Goal: Task Accomplishment & Management: Manage account settings

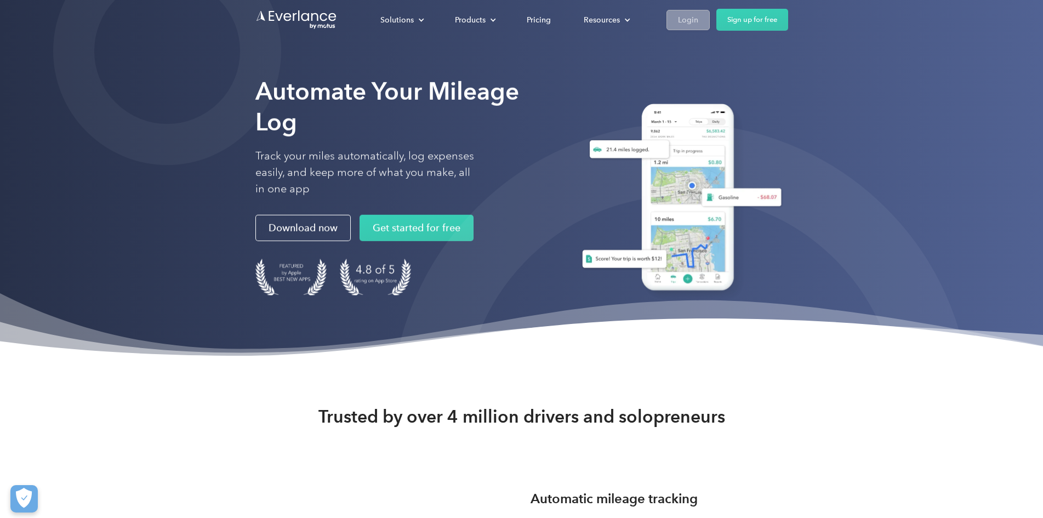
click at [698, 17] on div "Login" at bounding box center [688, 20] width 20 height 14
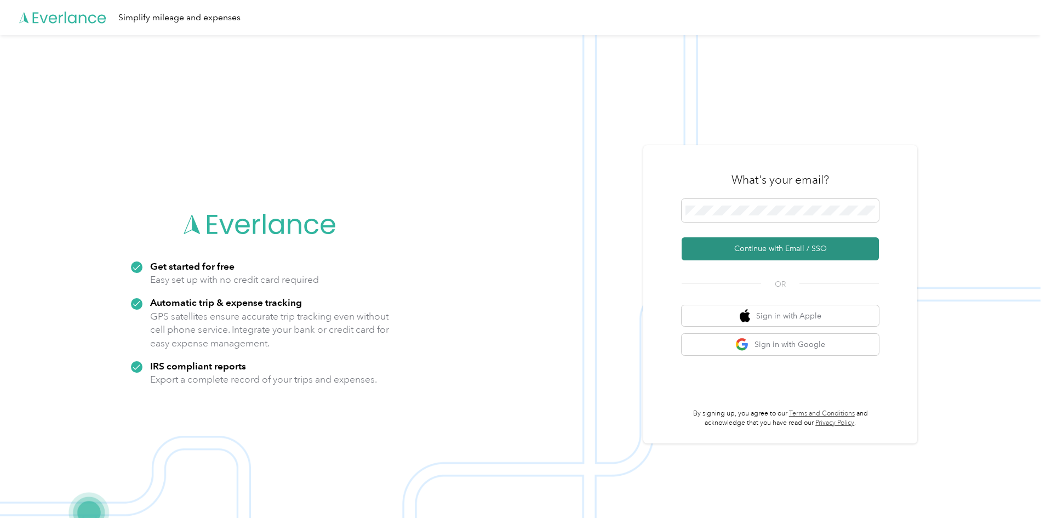
click at [766, 252] on button "Continue with Email / SSO" at bounding box center [780, 248] width 197 height 23
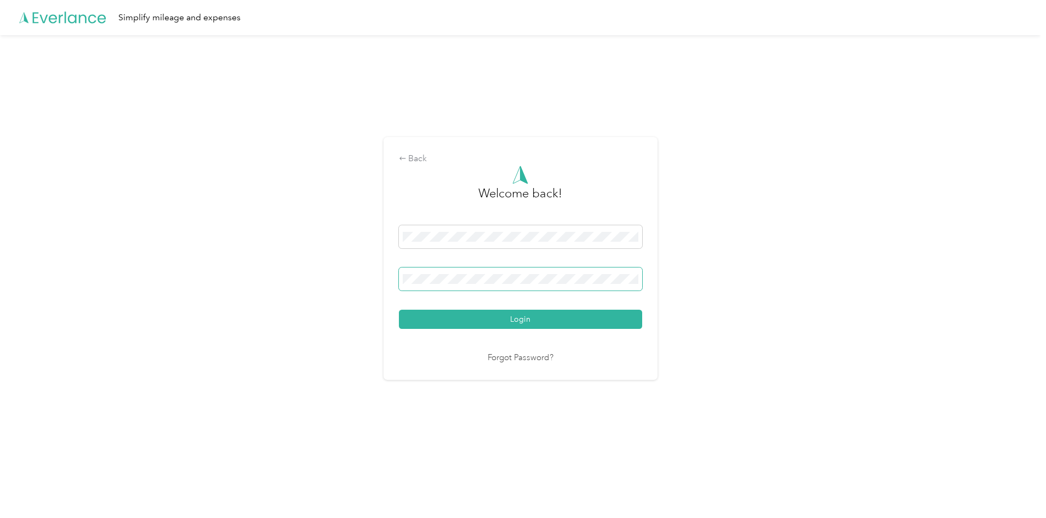
click at [399, 310] on button "Login" at bounding box center [520, 319] width 243 height 19
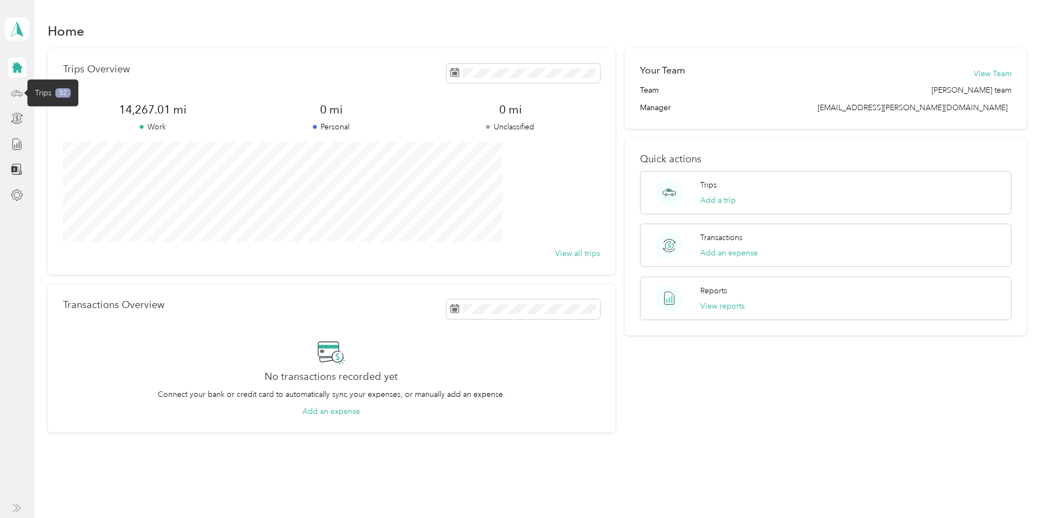
click at [13, 93] on icon at bounding box center [17, 93] width 12 height 12
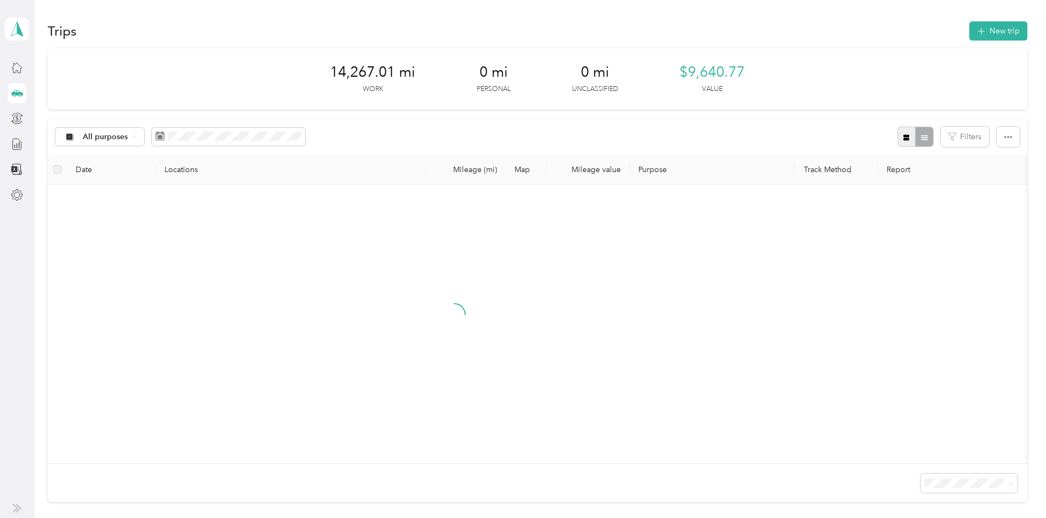
click at [903, 139] on icon "button" at bounding box center [906, 137] width 6 height 6
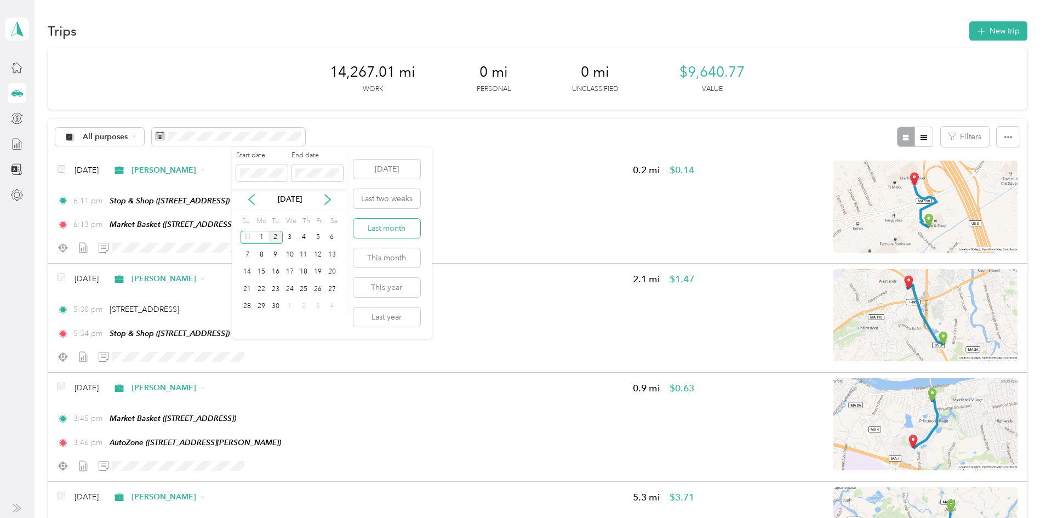
click at [385, 228] on button "Last month" at bounding box center [386, 228] width 67 height 19
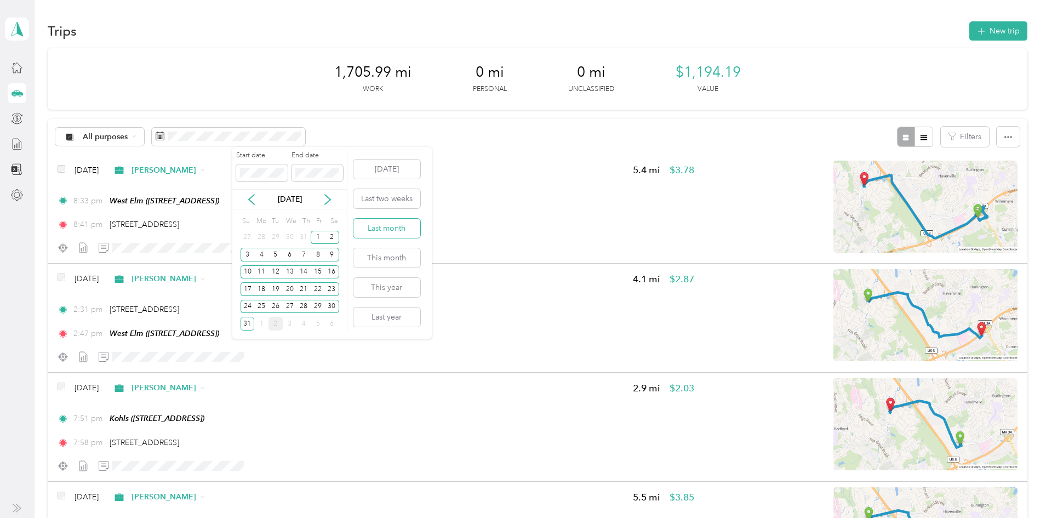
click at [371, 224] on button "Last month" at bounding box center [386, 228] width 67 height 19
click at [318, 304] on div "29" at bounding box center [318, 307] width 14 height 14
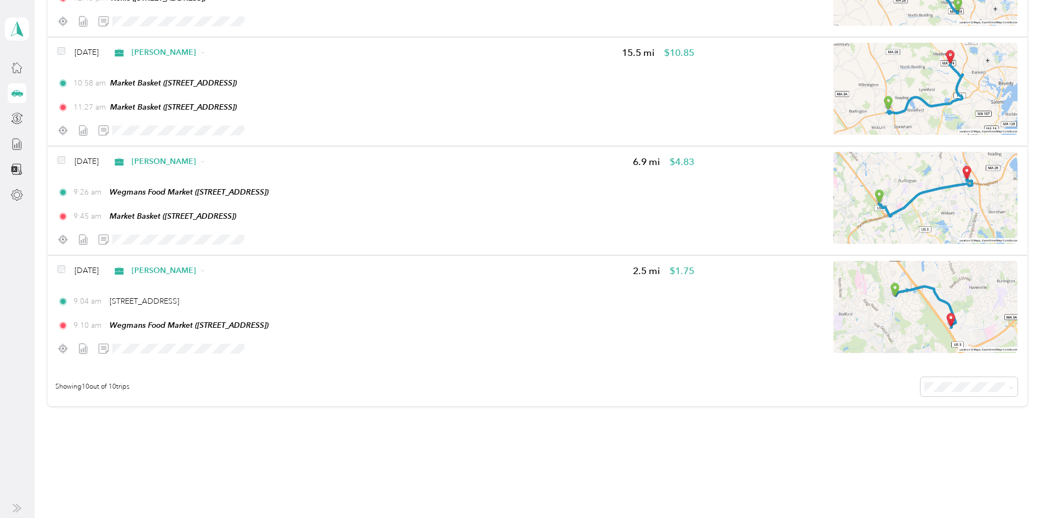
scroll to position [876, 0]
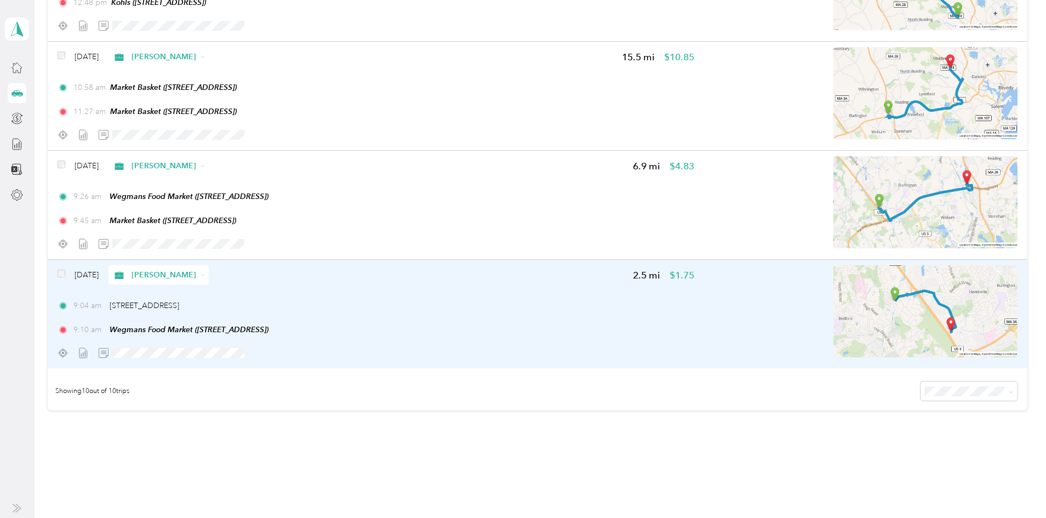
click at [513, 345] on div at bounding box center [376, 352] width 637 height 19
click at [514, 360] on div at bounding box center [376, 352] width 637 height 19
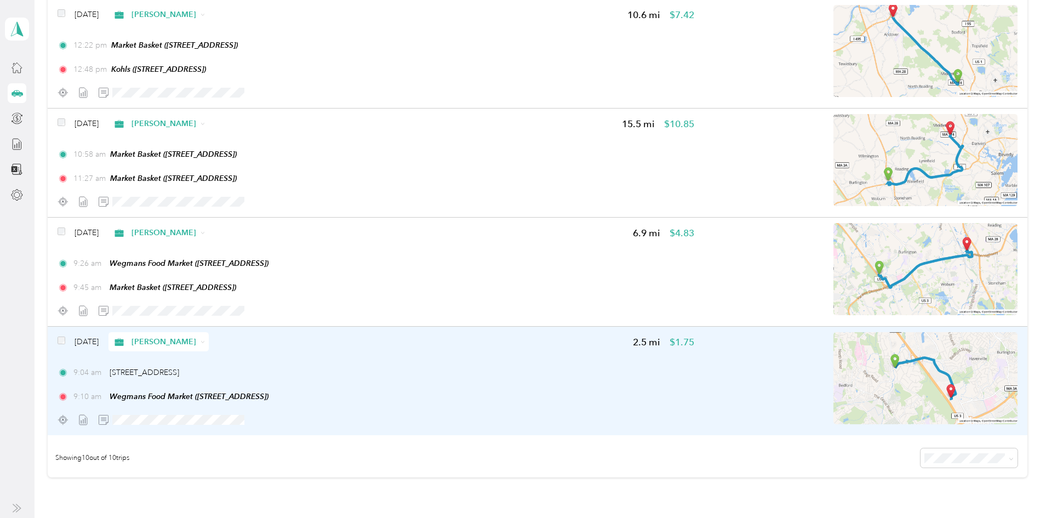
scroll to position [809, 0]
click at [522, 332] on div "[DATE] [PERSON_NAME] 2.5 mi $1.75 9:04 am [STREET_ADDRESS] 9:10 am Wegmans Food…" at bounding box center [537, 381] width 979 height 108
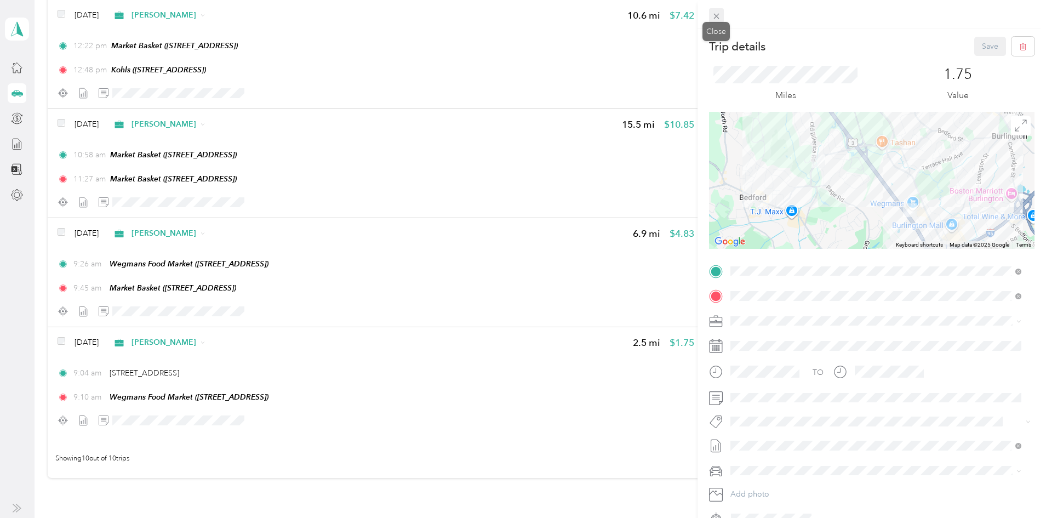
click at [718, 16] on icon at bounding box center [716, 16] width 9 height 9
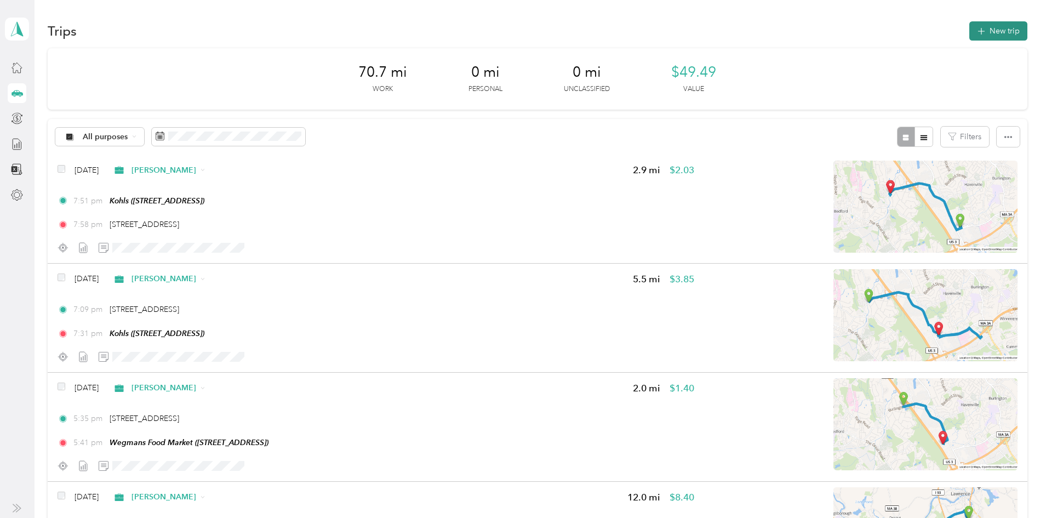
click at [969, 27] on button "New trip" at bounding box center [998, 30] width 58 height 19
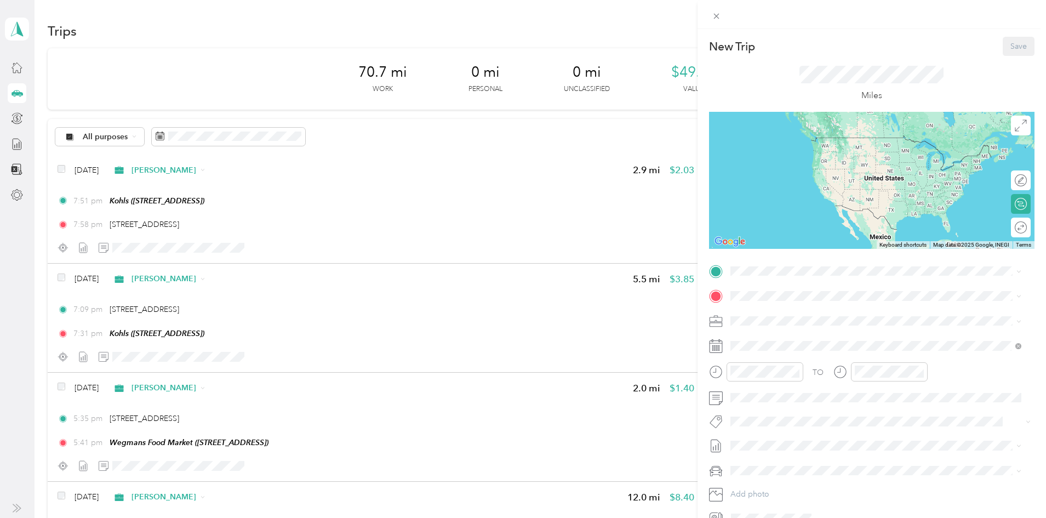
click at [91, 318] on div "New Trip Save This trip cannot be edited because it is either under review, app…" at bounding box center [523, 259] width 1046 height 518
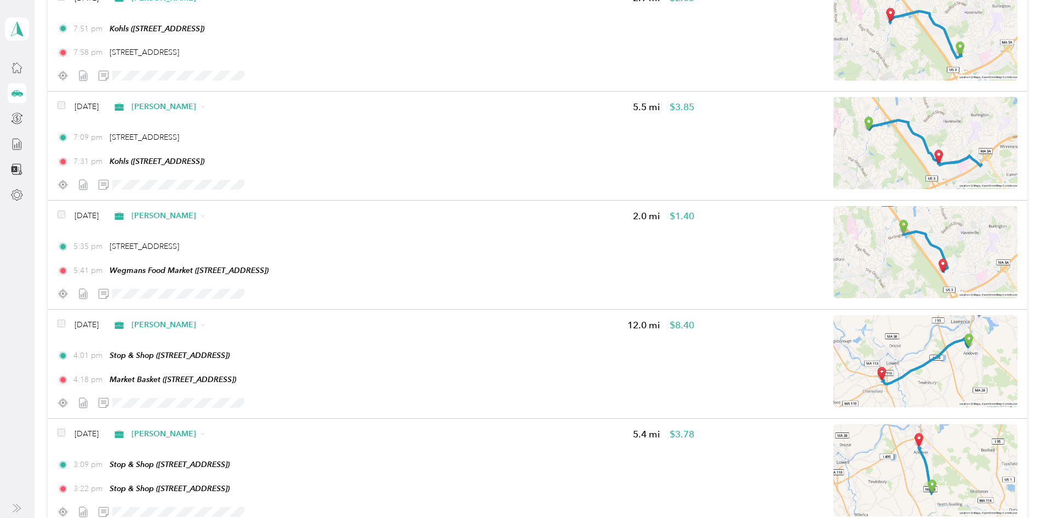
scroll to position [173, 0]
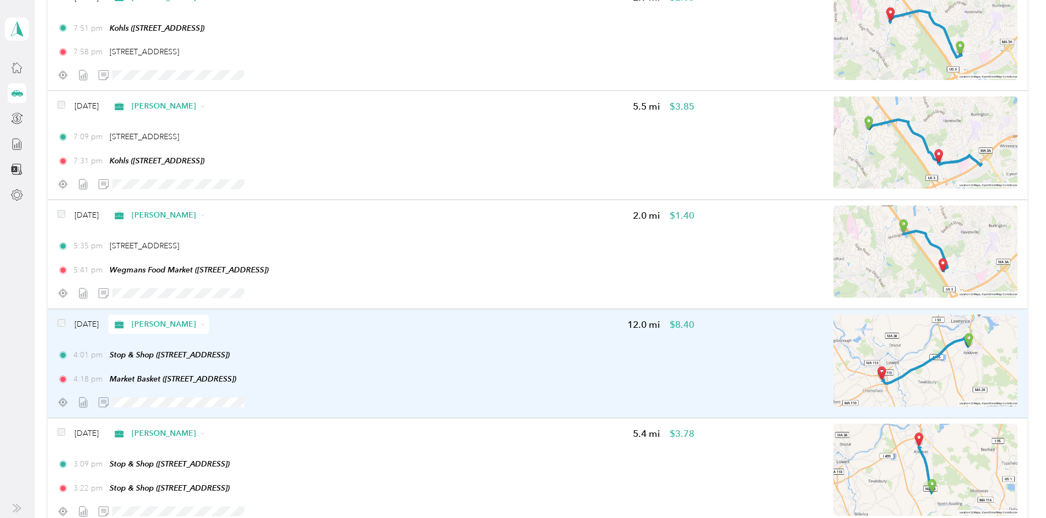
click at [548, 375] on div "4:18 pm Market Basket ([STREET_ADDRESS])" at bounding box center [376, 379] width 637 height 12
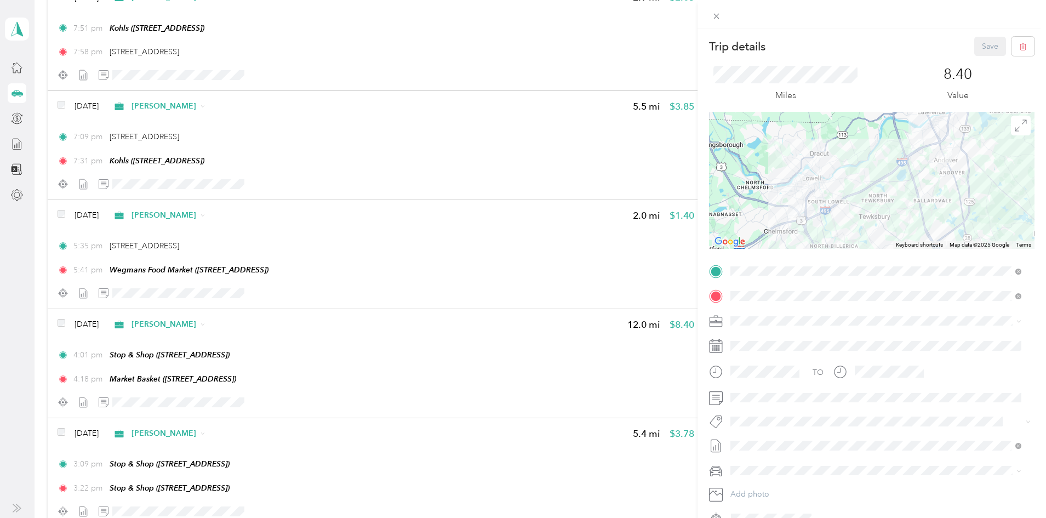
click at [90, 291] on div "Trip details Save This trip cannot be edited because it is either under review,…" at bounding box center [523, 259] width 1046 height 518
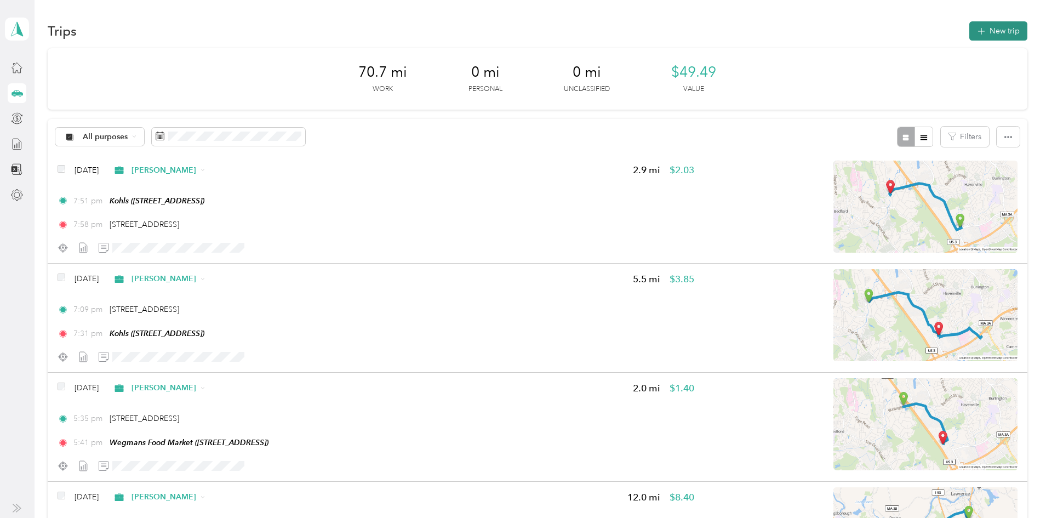
click at [969, 28] on button "New trip" at bounding box center [998, 30] width 58 height 19
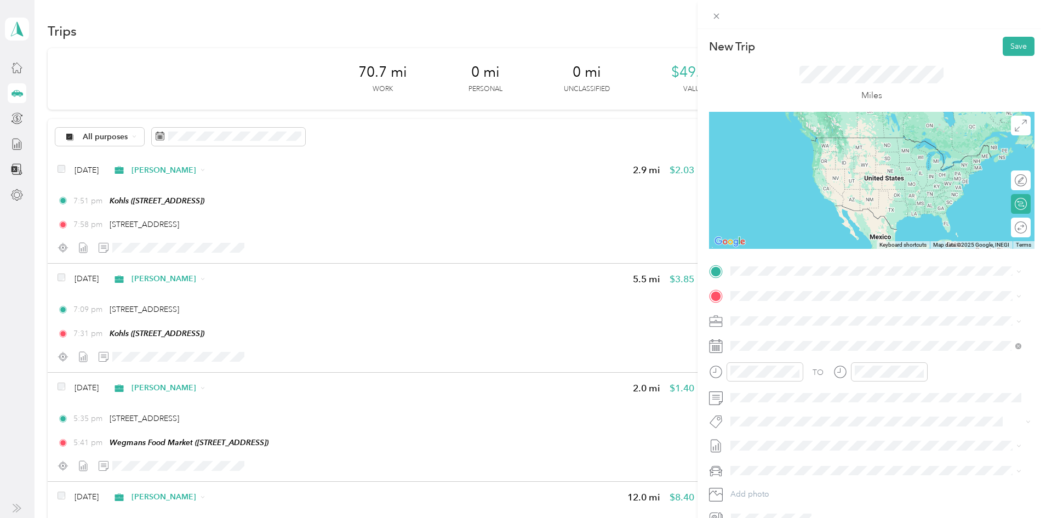
click at [806, 335] on li "TEAM Market Basket [STREET_ADDRESS]" at bounding box center [875, 317] width 299 height 38
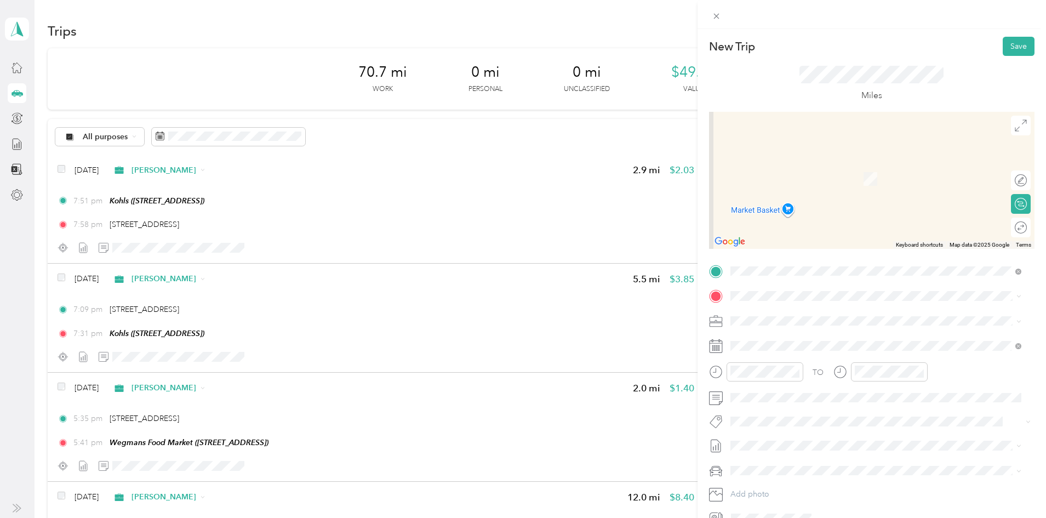
click at [770, 337] on span "[STREET_ADDRESS][US_STATE]" at bounding box center [806, 332] width 110 height 10
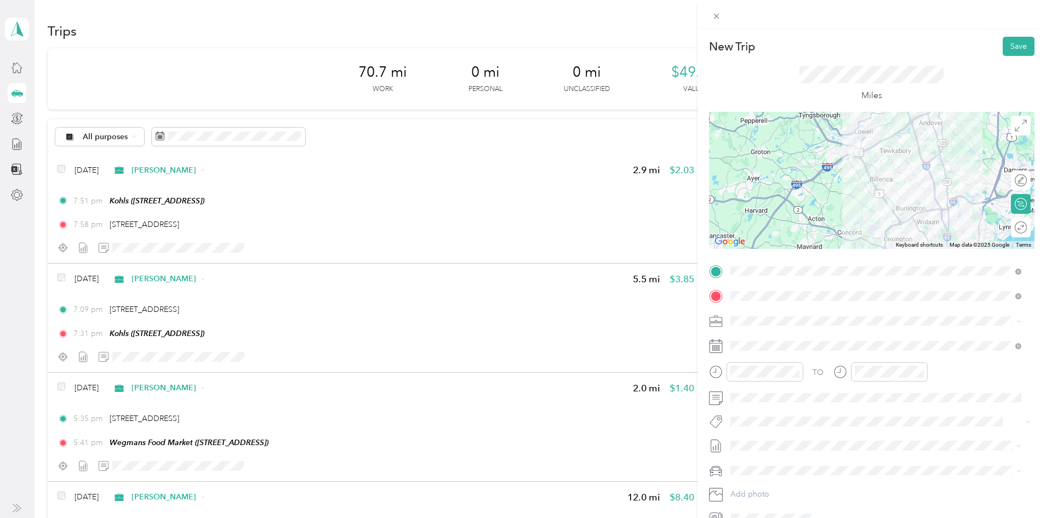
click at [770, 340] on span at bounding box center [880, 346] width 308 height 18
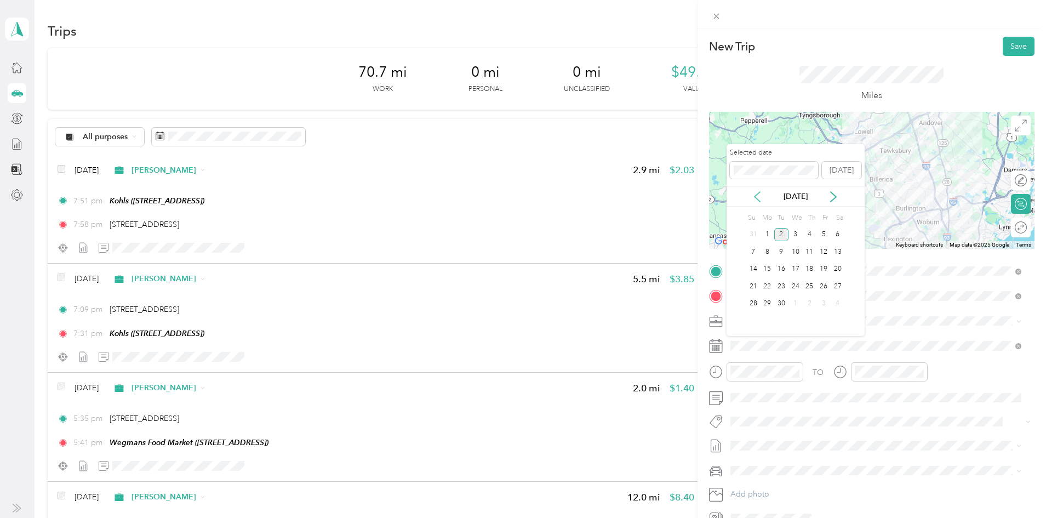
click at [752, 197] on icon at bounding box center [757, 196] width 11 height 11
click at [823, 305] on div "29" at bounding box center [823, 304] width 14 height 14
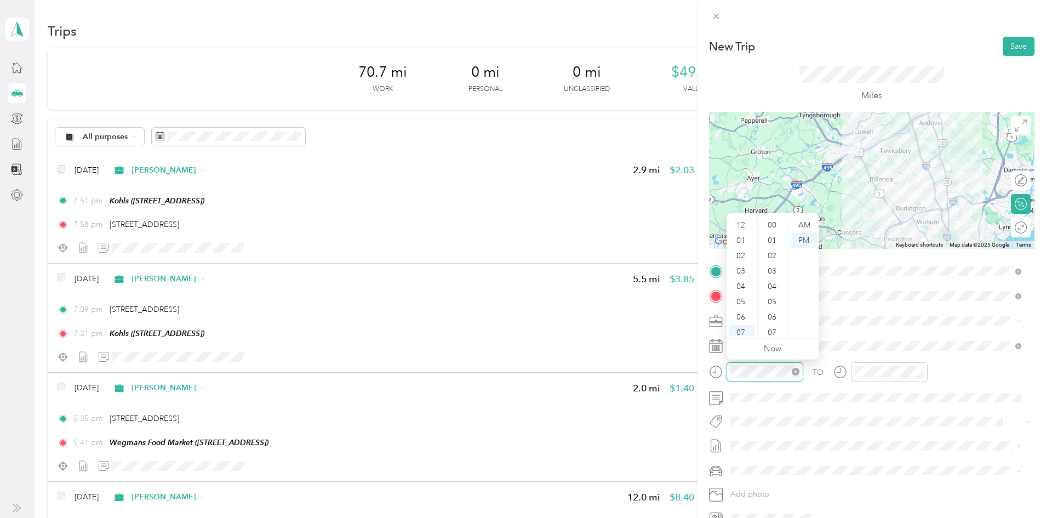
scroll to position [66, 0]
click at [742, 237] on div "05" at bounding box center [742, 235] width 26 height 15
click at [778, 219] on div "28" at bounding box center [773, 225] width 26 height 15
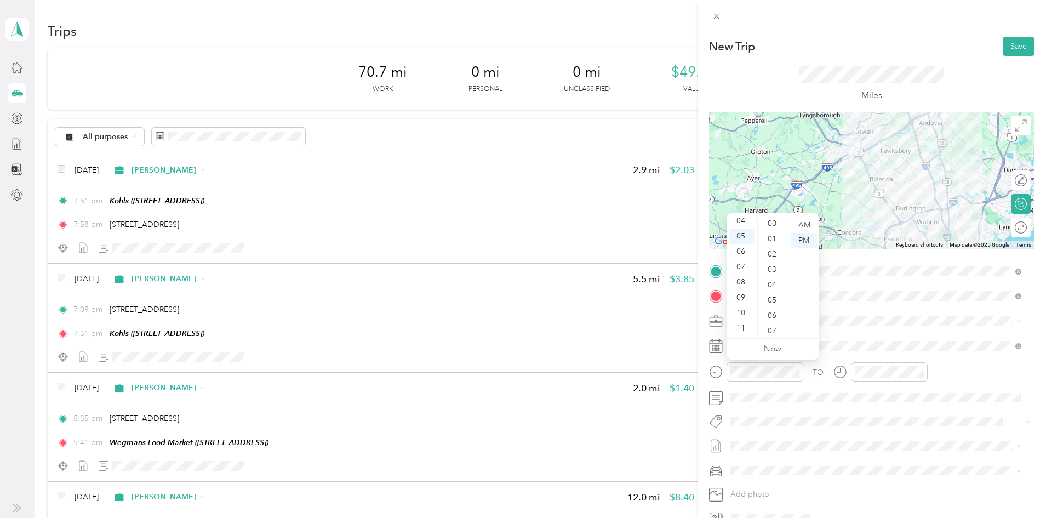
scroll to position [0, 0]
click at [776, 220] on div "00" at bounding box center [773, 225] width 26 height 15
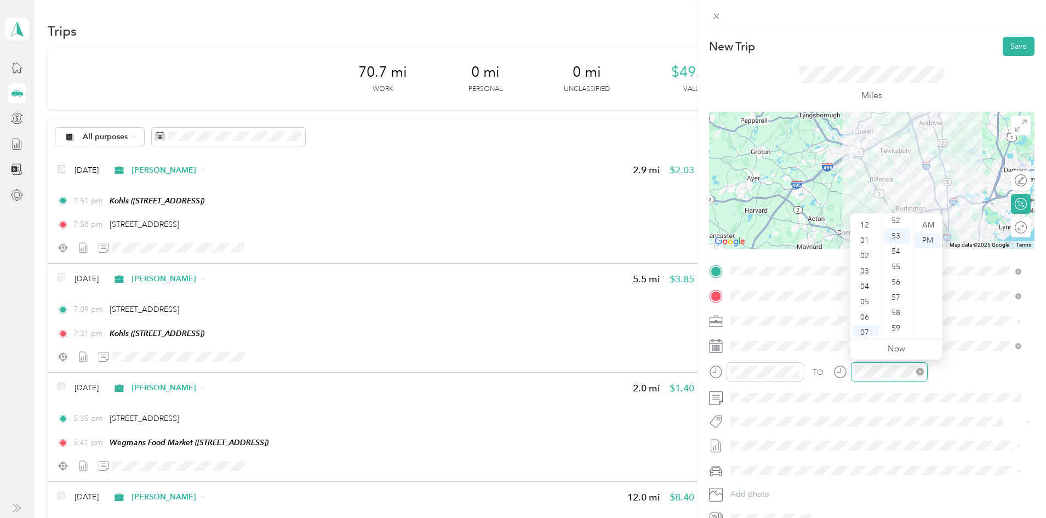
scroll to position [66, 0]
click at [869, 239] on div "05" at bounding box center [865, 235] width 26 height 15
click at [899, 233] on div "10" at bounding box center [897, 233] width 26 height 15
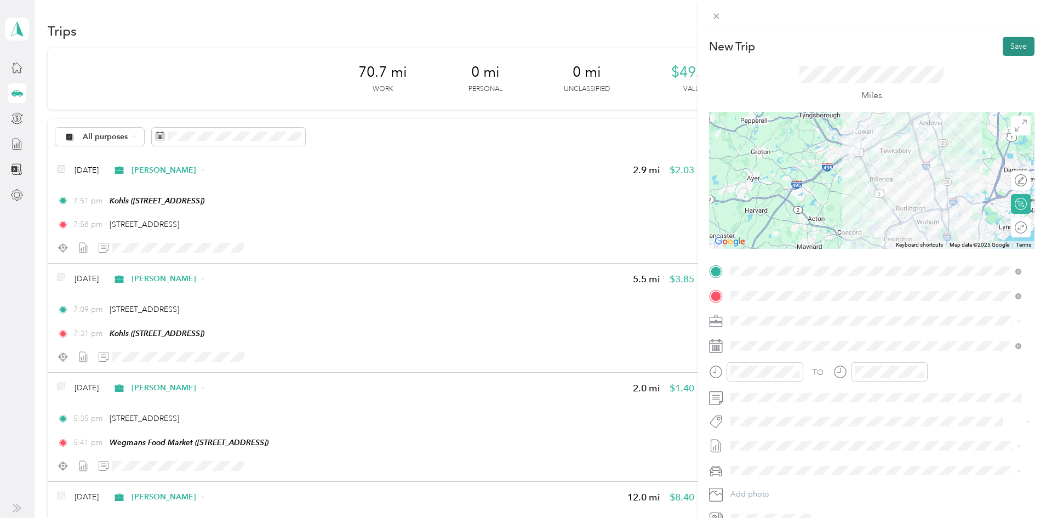
click at [1009, 42] on button "Save" at bounding box center [1019, 46] width 32 height 19
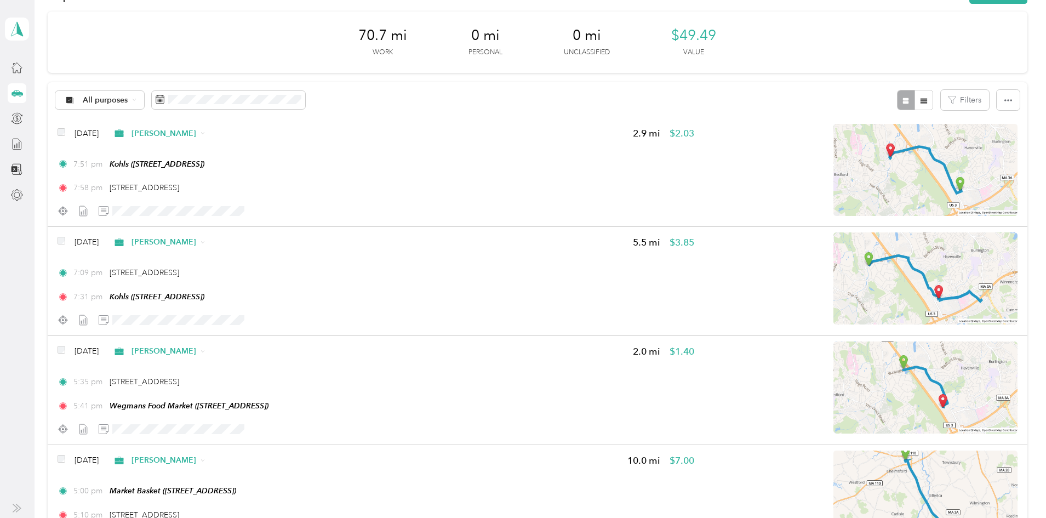
scroll to position [0, 0]
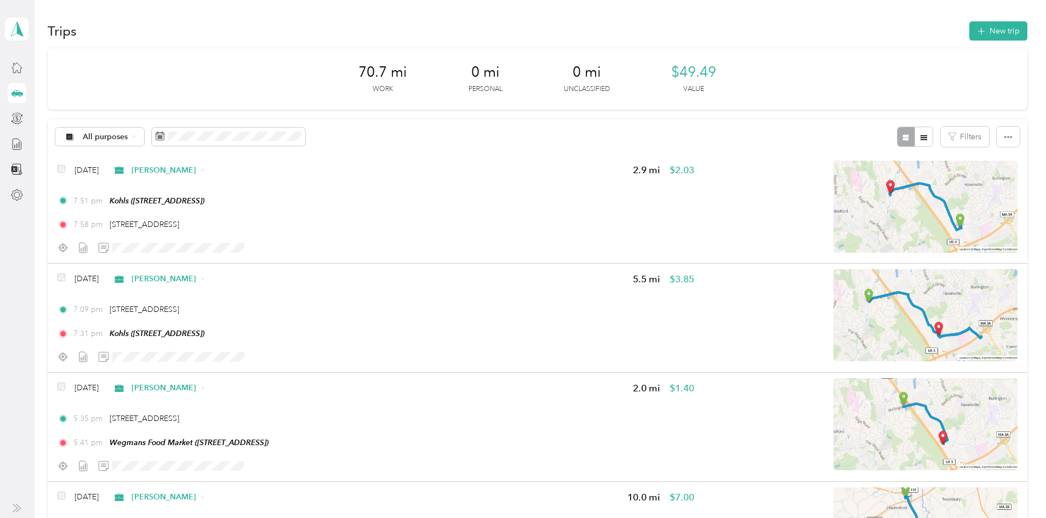
click at [922, 48] on div "70.7 mi Work 0 mi Personal 0 mi Unclassified $49.49 Value" at bounding box center [537, 78] width 979 height 61
click at [969, 34] on button "New trip" at bounding box center [998, 30] width 58 height 19
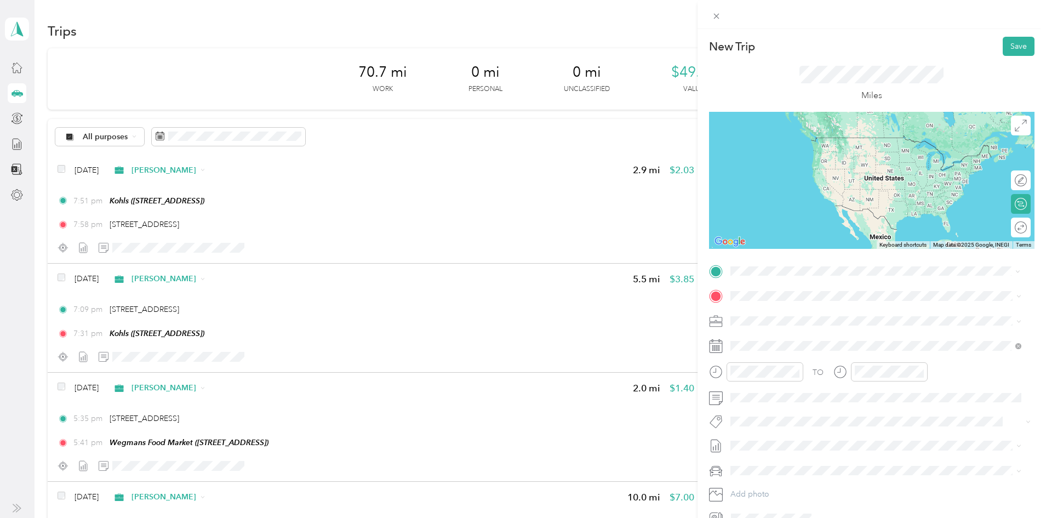
click at [804, 320] on div "TEAM Wegmans Food Market [STREET_ADDRESS]" at bounding box center [812, 323] width 122 height 27
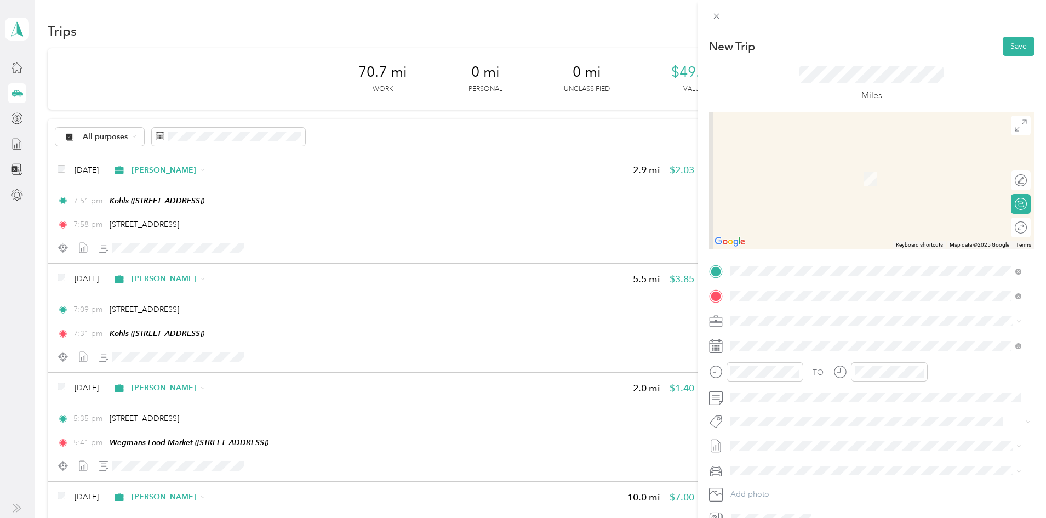
click at [780, 340] on span "[STREET_ADDRESS][US_STATE]" at bounding box center [806, 335] width 110 height 10
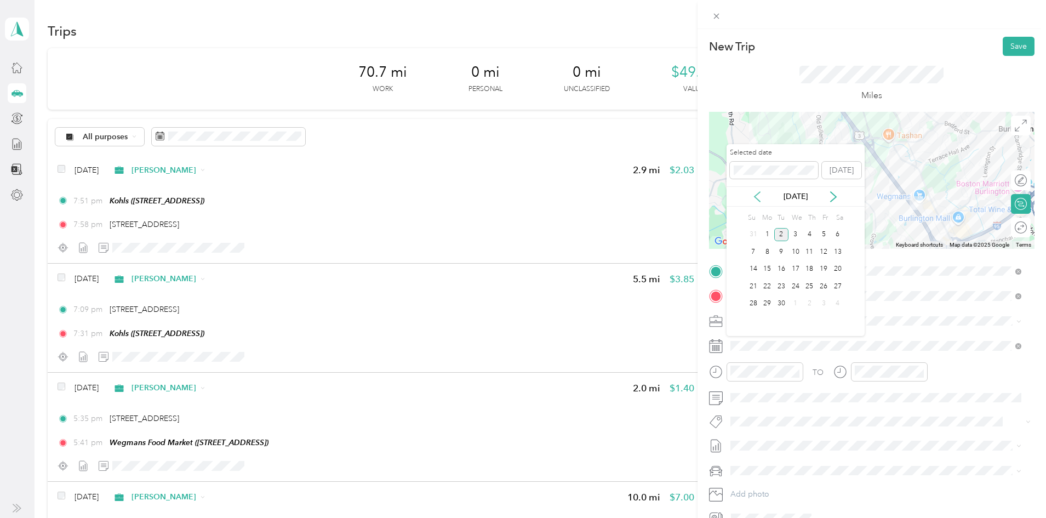
click at [755, 196] on icon at bounding box center [756, 197] width 5 height 10
click at [822, 306] on div "29" at bounding box center [823, 304] width 14 height 14
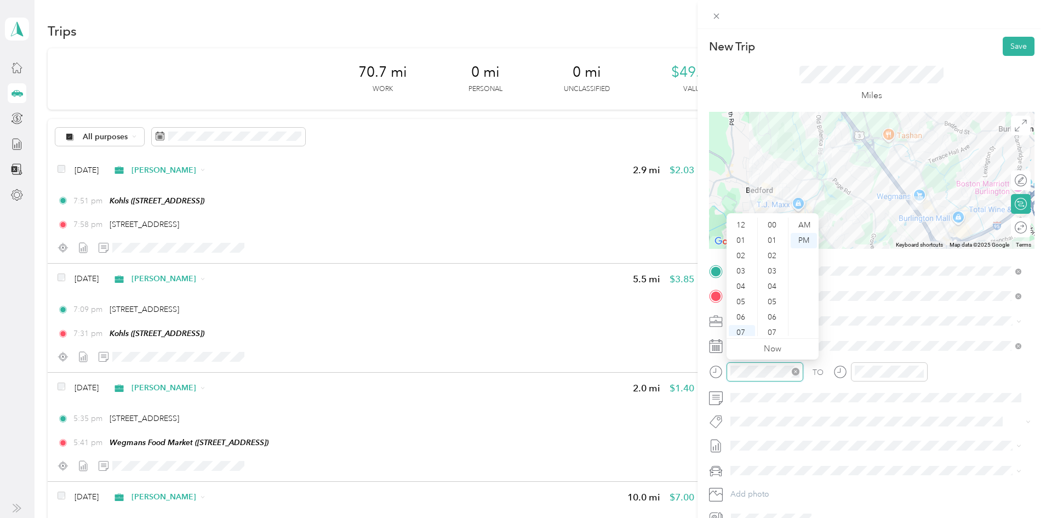
scroll to position [66, 0]
click at [742, 251] on div "06" at bounding box center [742, 251] width 26 height 15
click at [780, 219] on div "40" at bounding box center [773, 211] width 26 height 15
click at [780, 219] on div "40" at bounding box center [773, 225] width 26 height 15
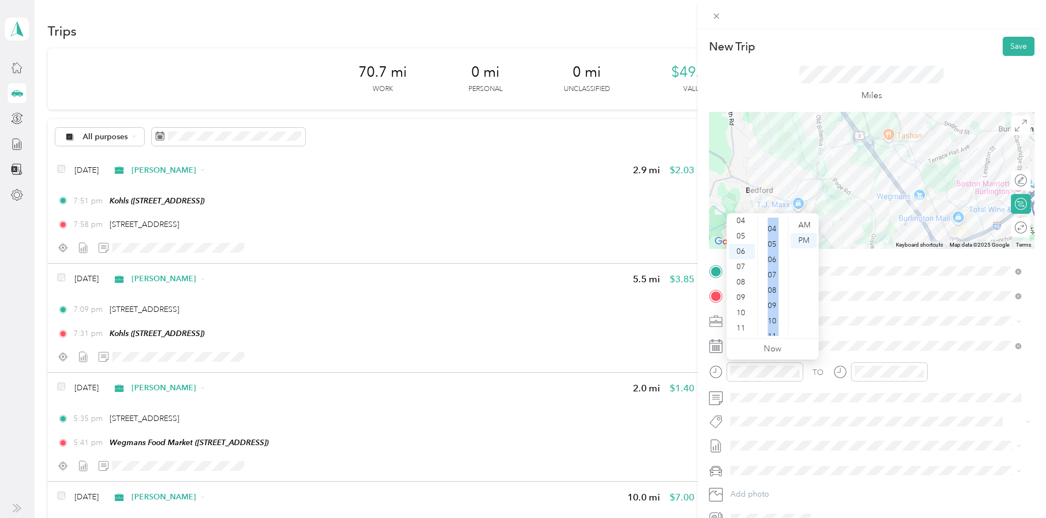
scroll to position [0, 0]
click at [782, 218] on ul "00 01 02 03 04 05 06 07 08 09 10 11 12 13 14 15 16 17 18 19 20 21 22 23 24 25 2…" at bounding box center [772, 277] width 31 height 118
click at [773, 223] on div "00" at bounding box center [773, 225] width 26 height 15
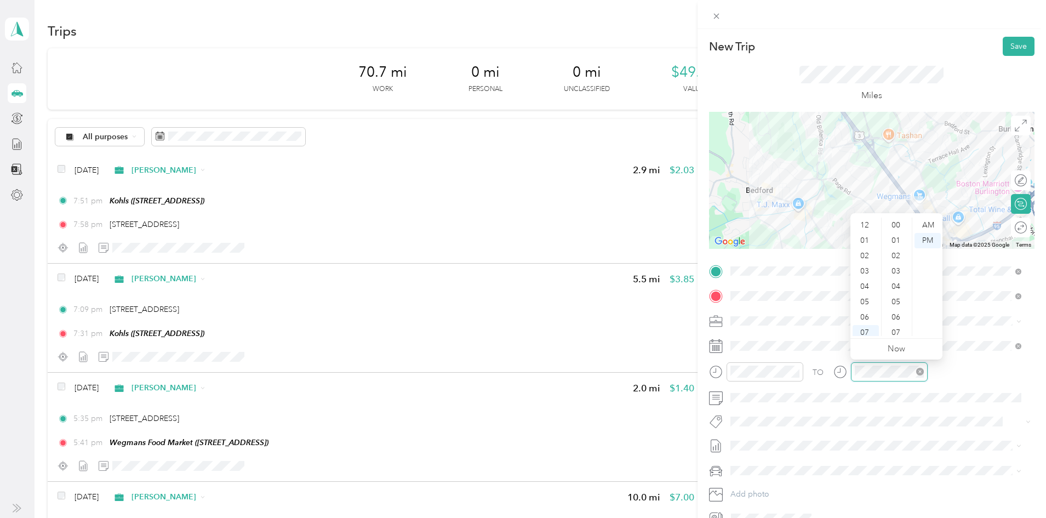
scroll to position [66, 0]
click at [862, 253] on div "06" at bounding box center [865, 251] width 26 height 15
click at [900, 332] on div "07" at bounding box center [897, 332] width 26 height 15
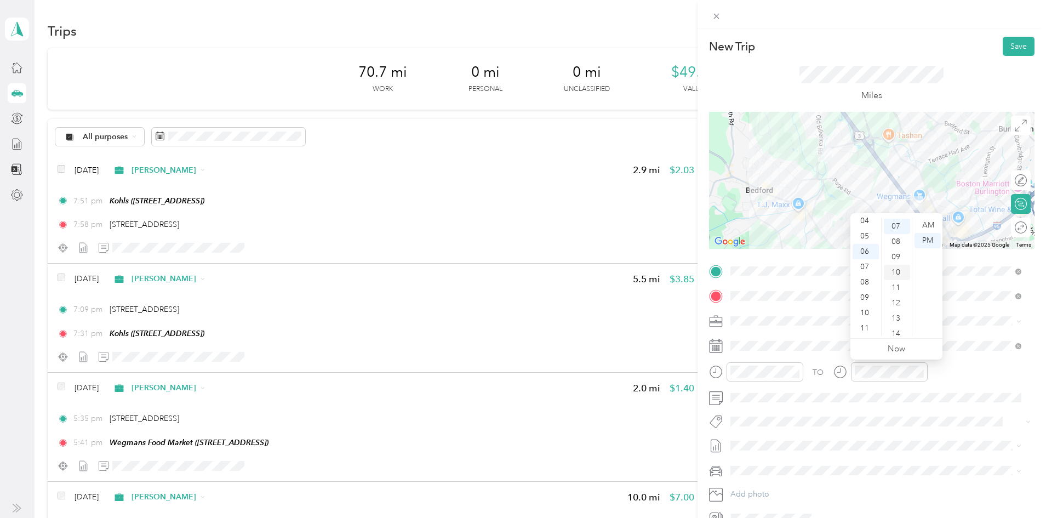
click at [896, 272] on div "10" at bounding box center [897, 272] width 26 height 15
click at [936, 62] on div "Miles" at bounding box center [871, 84] width 325 height 56
click at [1010, 178] on div at bounding box center [1015, 181] width 23 height 12
click at [1015, 119] on icon at bounding box center [1021, 125] width 12 height 12
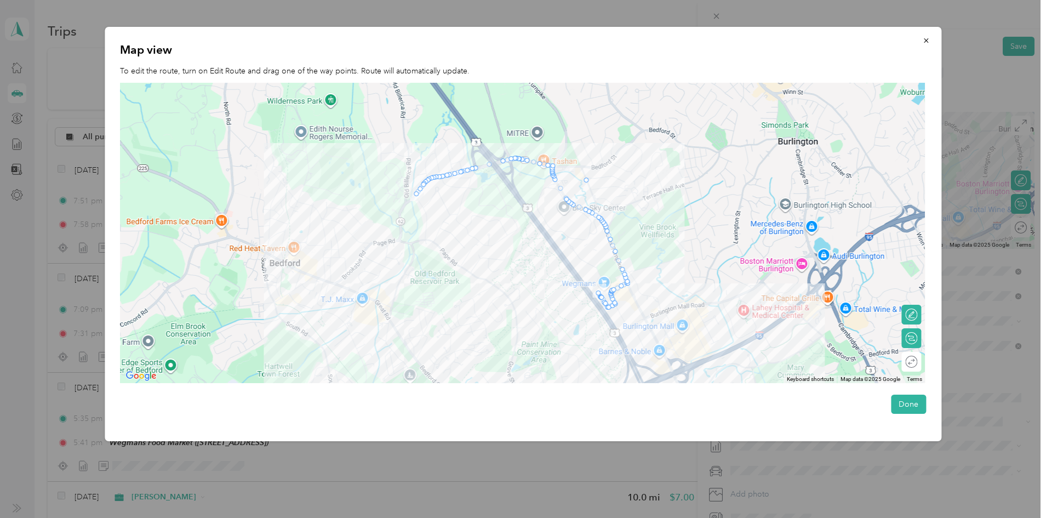
drag, startPoint x: 561, startPoint y: 192, endPoint x: 585, endPoint y: 173, distance: 30.5
click at [909, 399] on button "Done" at bounding box center [908, 403] width 35 height 19
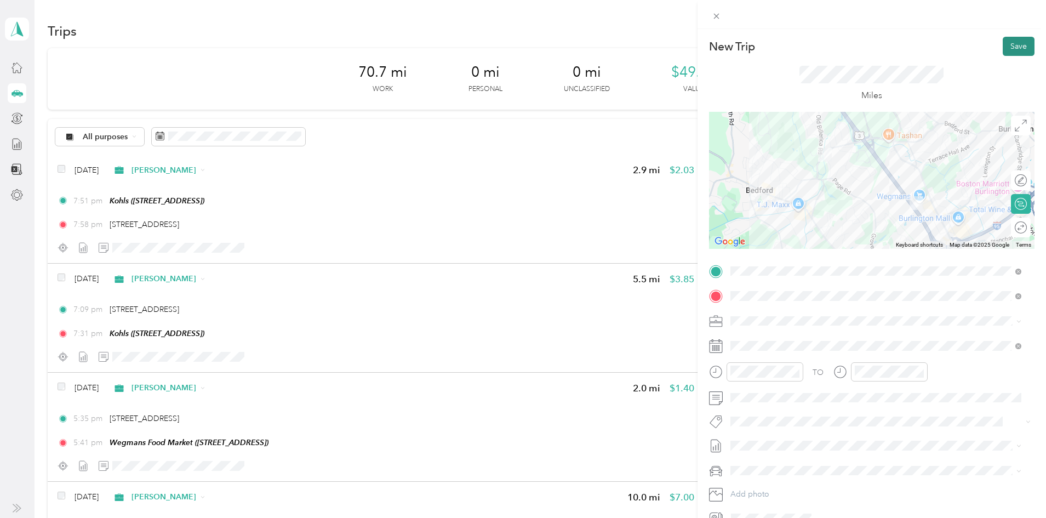
click at [1016, 48] on button "Save" at bounding box center [1019, 46] width 32 height 19
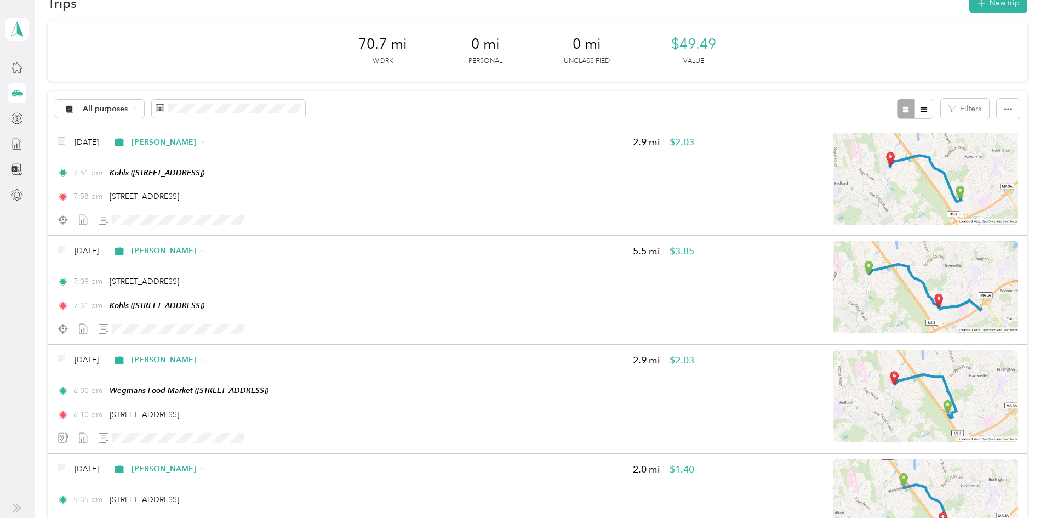
scroll to position [0, 0]
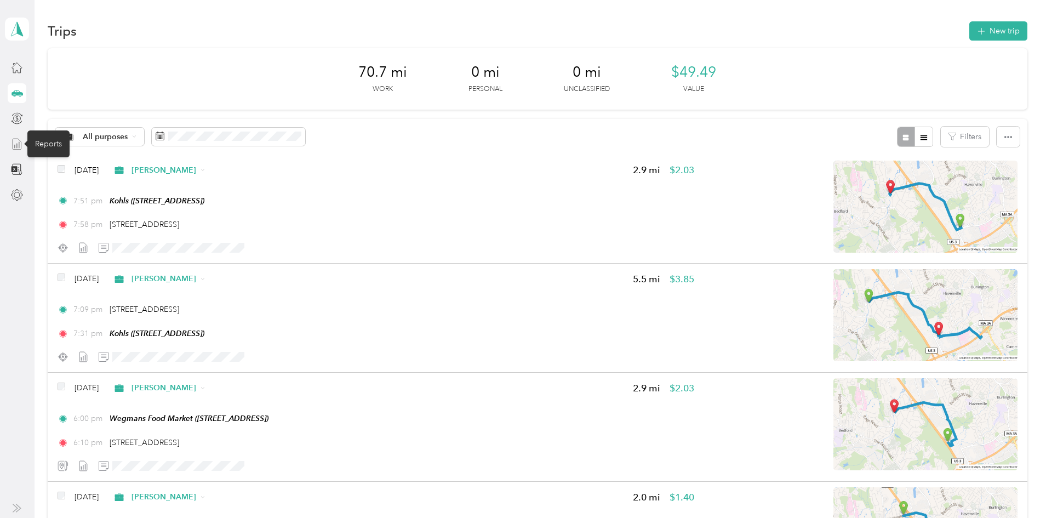
click at [16, 144] on icon at bounding box center [17, 144] width 12 height 12
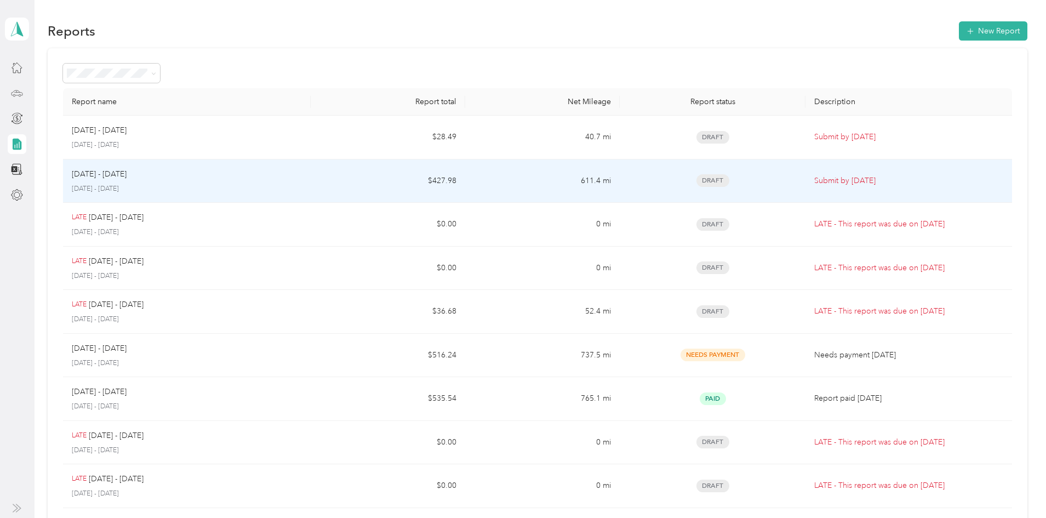
click at [171, 183] on div "[DATE] - [DATE] [DATE] - [DATE]" at bounding box center [187, 181] width 230 height 26
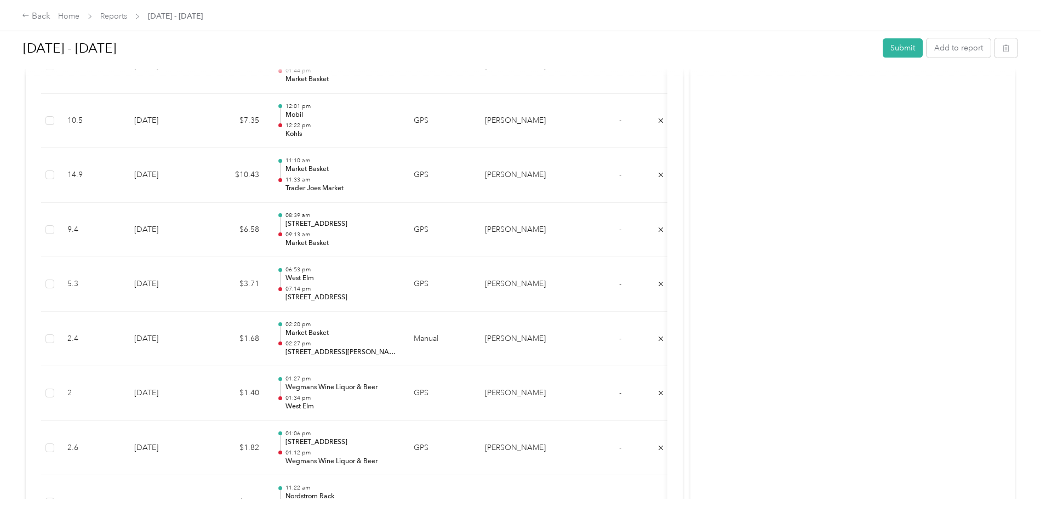
scroll to position [5223, 0]
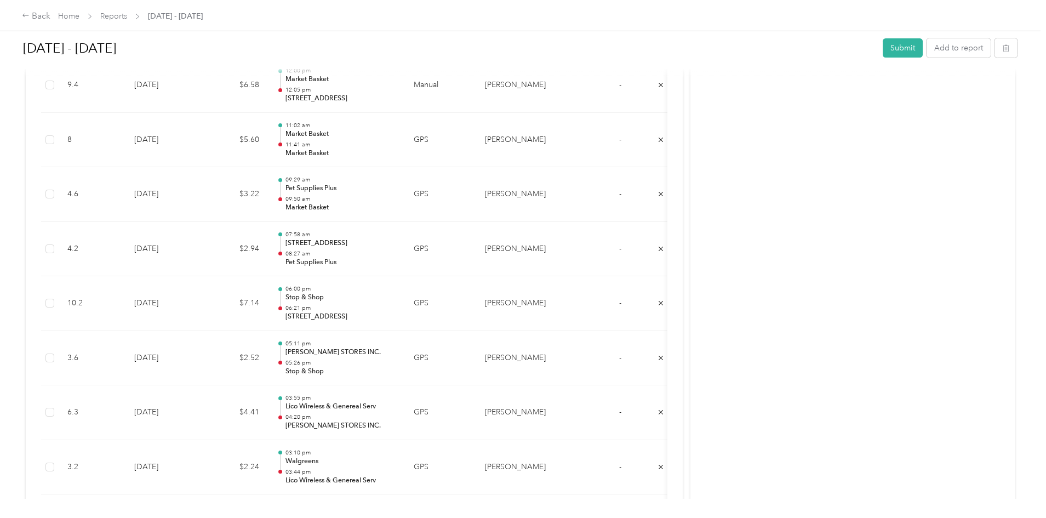
scroll to position [1939, 0]
click at [883, 44] on button "Submit" at bounding box center [903, 47] width 40 height 19
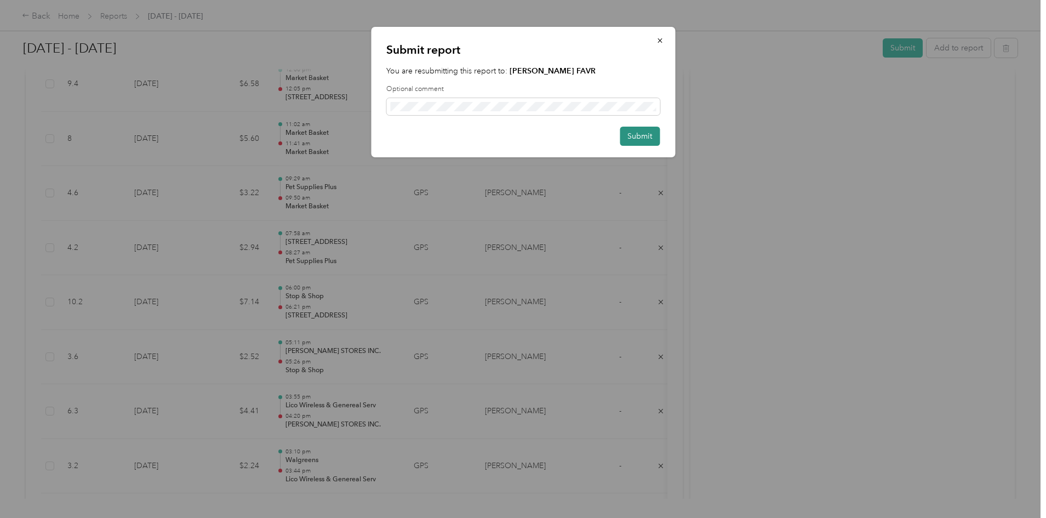
click at [642, 141] on button "Submit" at bounding box center [640, 136] width 40 height 19
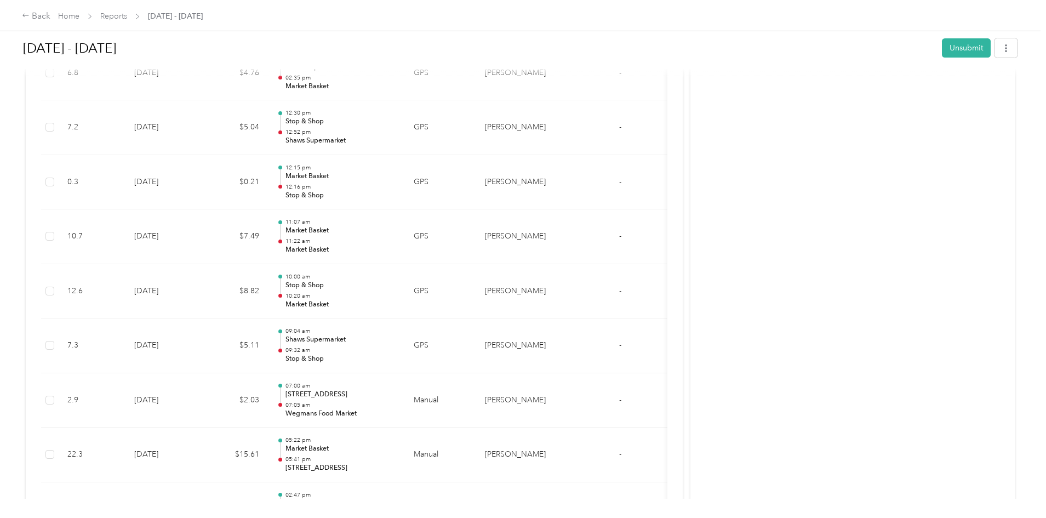
scroll to position [1317, 0]
